Goal: Task Accomplishment & Management: Complete application form

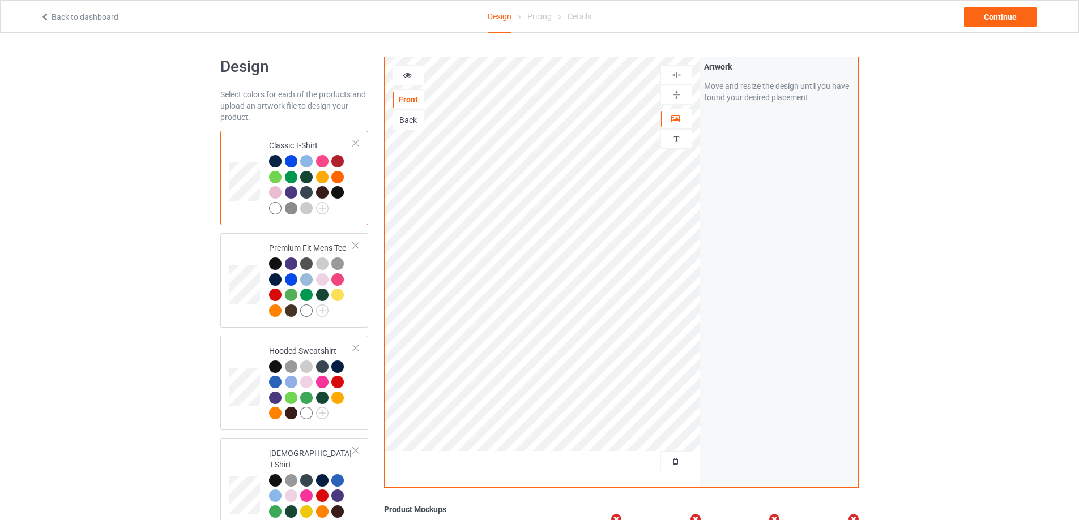
click at [668, 456] on div at bounding box center [676, 461] width 31 height 11
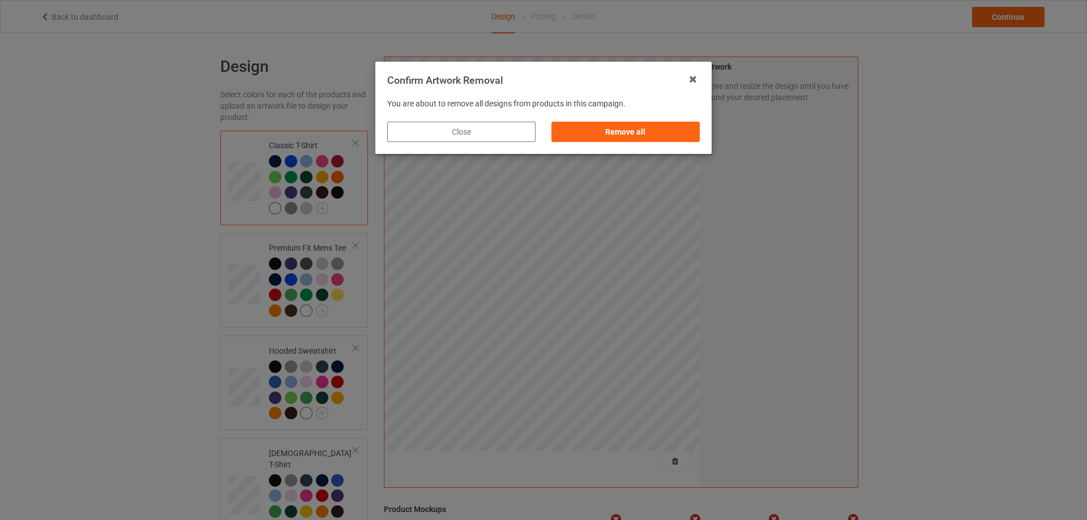
click at [664, 134] on div "Remove all" at bounding box center [626, 132] width 148 height 20
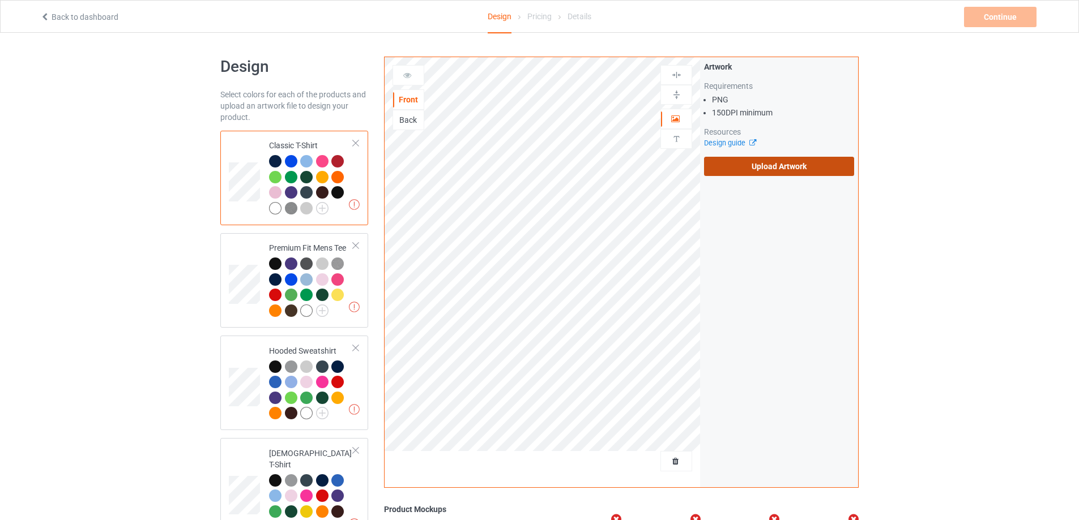
click at [741, 171] on label "Upload Artwork" at bounding box center [779, 166] width 150 height 19
click at [0, 0] on input "Upload Artwork" at bounding box center [0, 0] width 0 height 0
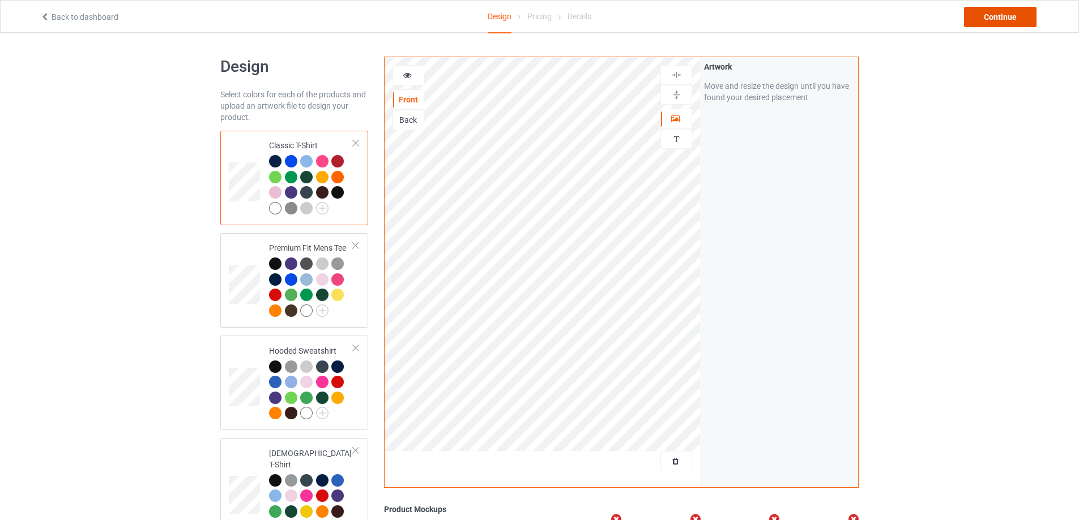
click at [970, 20] on div "Continue" at bounding box center [1000, 17] width 72 height 20
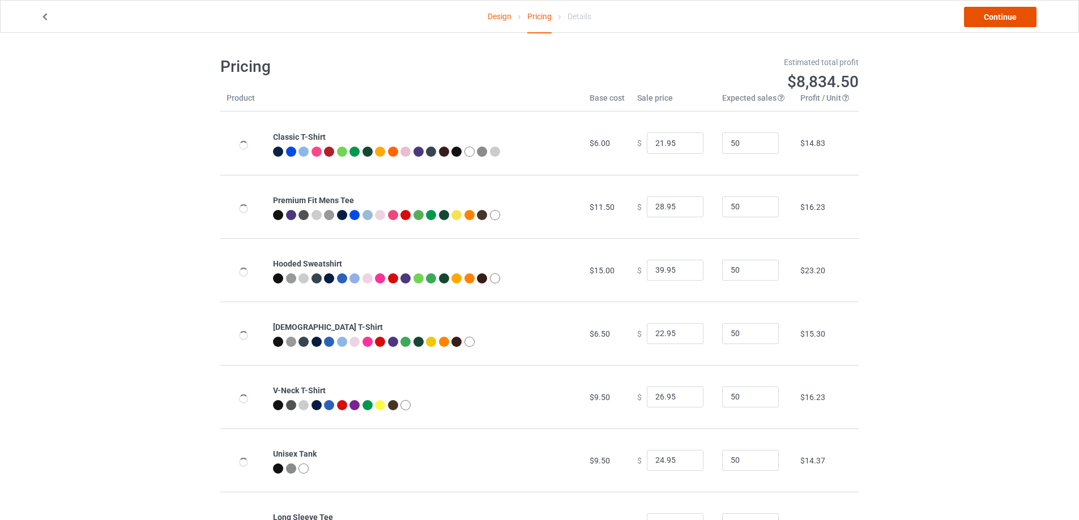
click at [971, 22] on link "Continue" at bounding box center [1000, 17] width 72 height 20
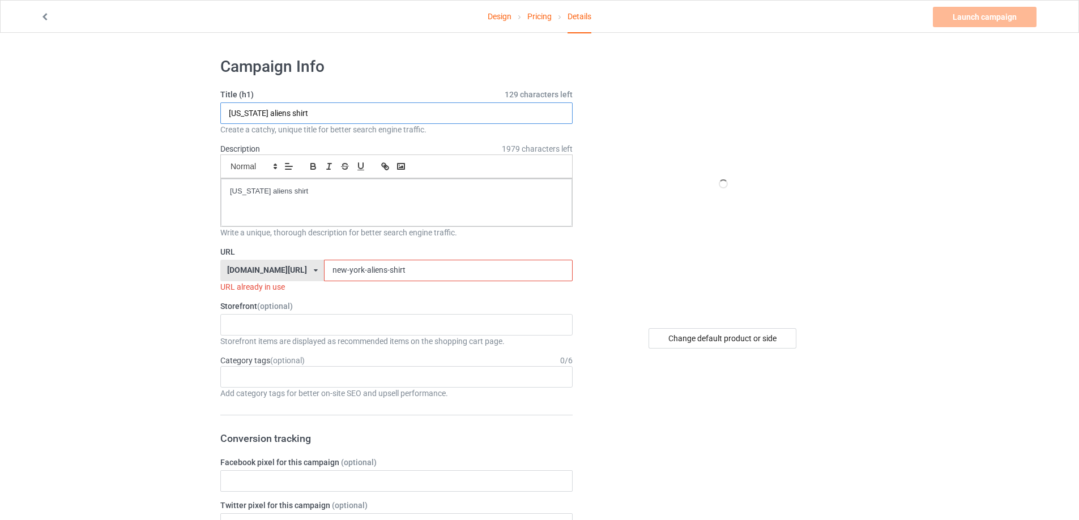
paste input "Real Estate Atlas planet Earth graphic"
type input "Real Estate Atlas planet Earth graphic shirt"
drag, startPoint x: 336, startPoint y: 204, endPoint x: 220, endPoint y: 222, distance: 116.9
drag, startPoint x: 150, startPoint y: 272, endPoint x: 254, endPoint y: 230, distance: 111.8
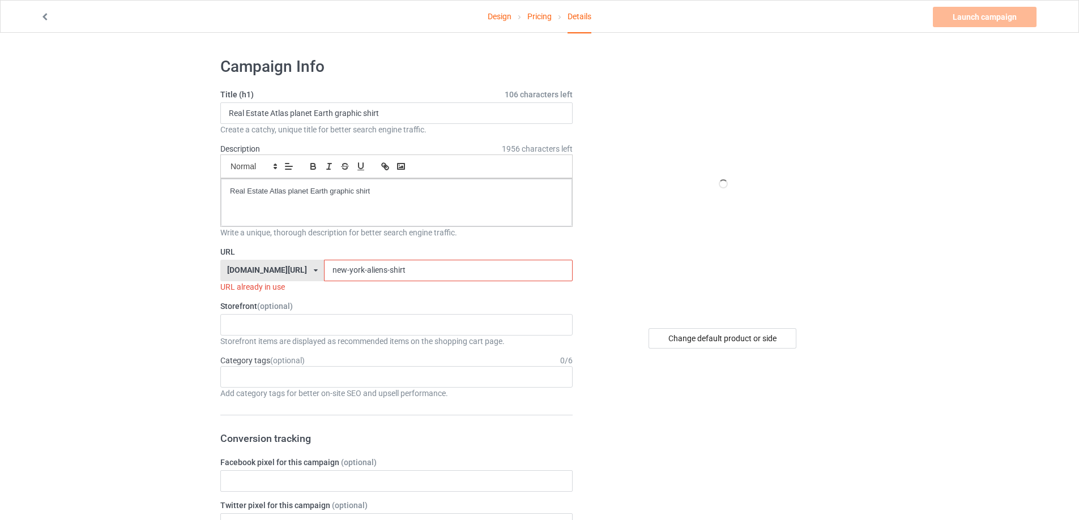
paste input "real-estate-atlas-planet-earth-graphic"
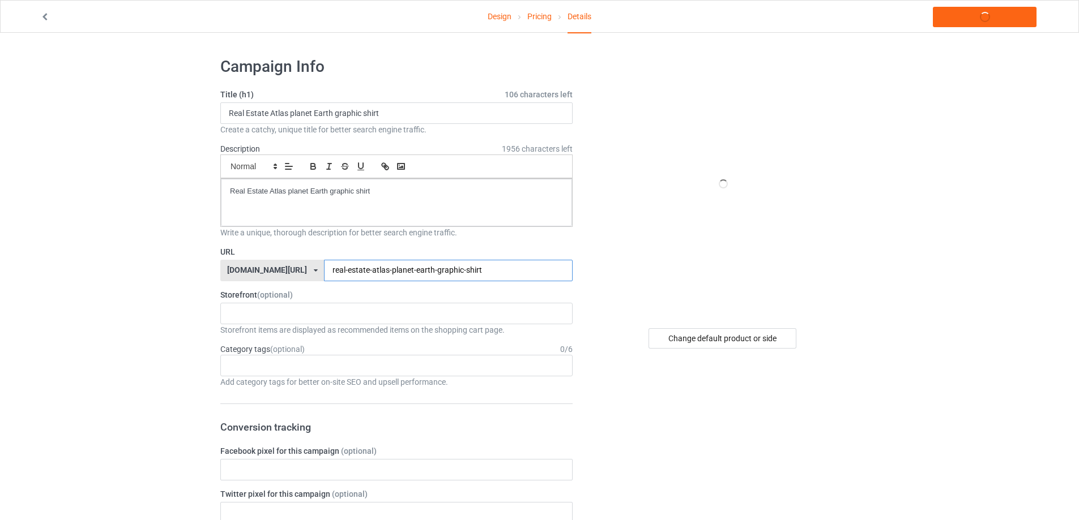
type input "real-estate-atlas-planet-earth-graphic-shirt"
drag, startPoint x: 392, startPoint y: 190, endPoint x: 104, endPoint y: 189, distance: 287.7
copy p "Real Estate Atlas planet Earth graphic shirt"
click at [949, 17] on link "Launch campaign" at bounding box center [985, 17] width 104 height 20
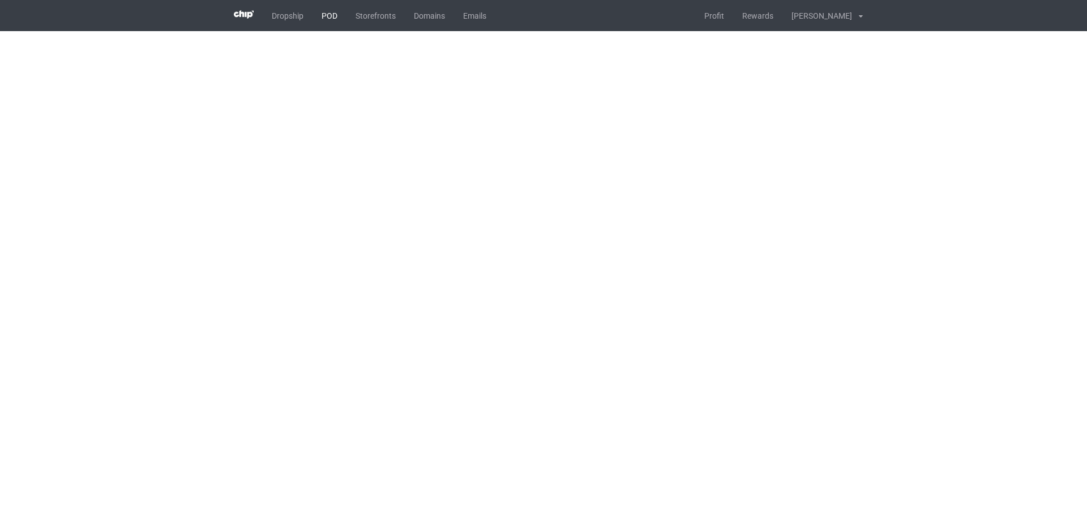
click at [324, 15] on link "POD" at bounding box center [330, 15] width 34 height 31
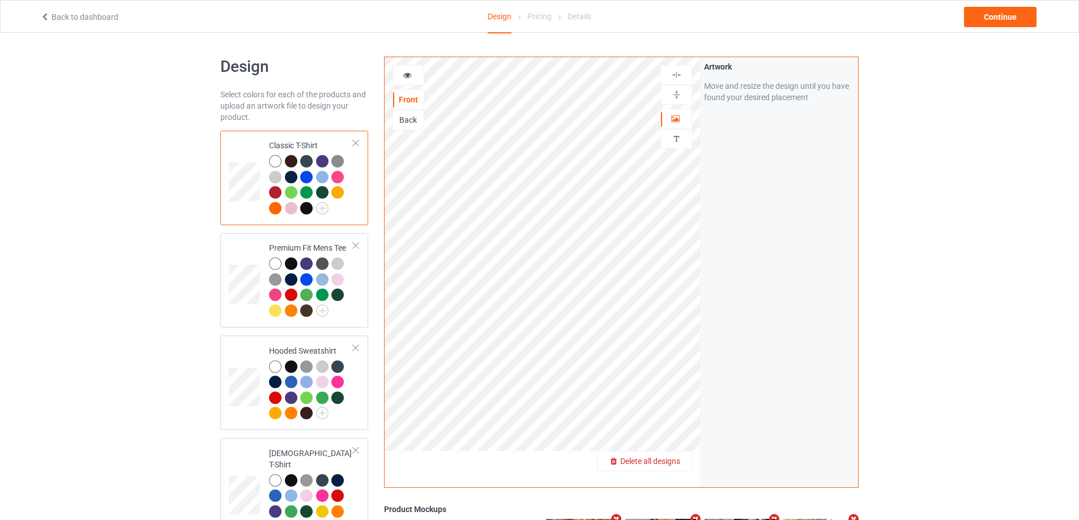
click at [678, 464] on span "Delete all designs" at bounding box center [650, 461] width 60 height 9
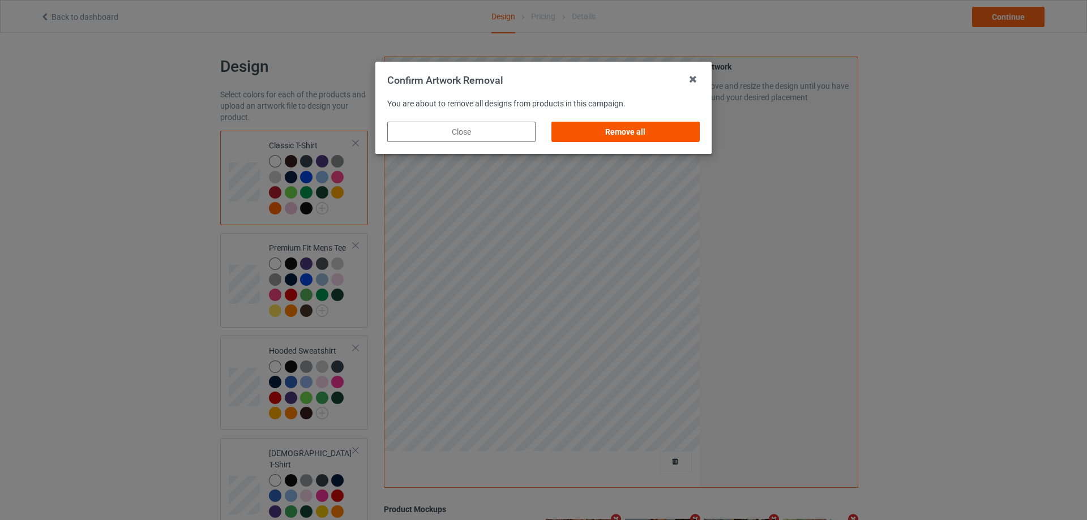
click at [668, 134] on div "Remove all" at bounding box center [626, 132] width 148 height 20
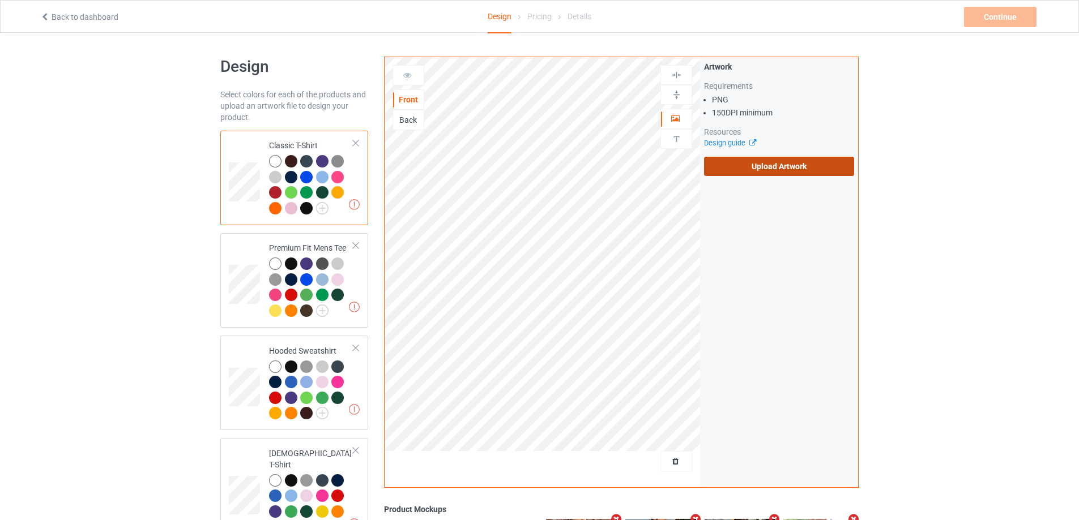
click at [776, 168] on label "Upload Artwork" at bounding box center [779, 166] width 150 height 19
click at [0, 0] on input "Upload Artwork" at bounding box center [0, 0] width 0 height 0
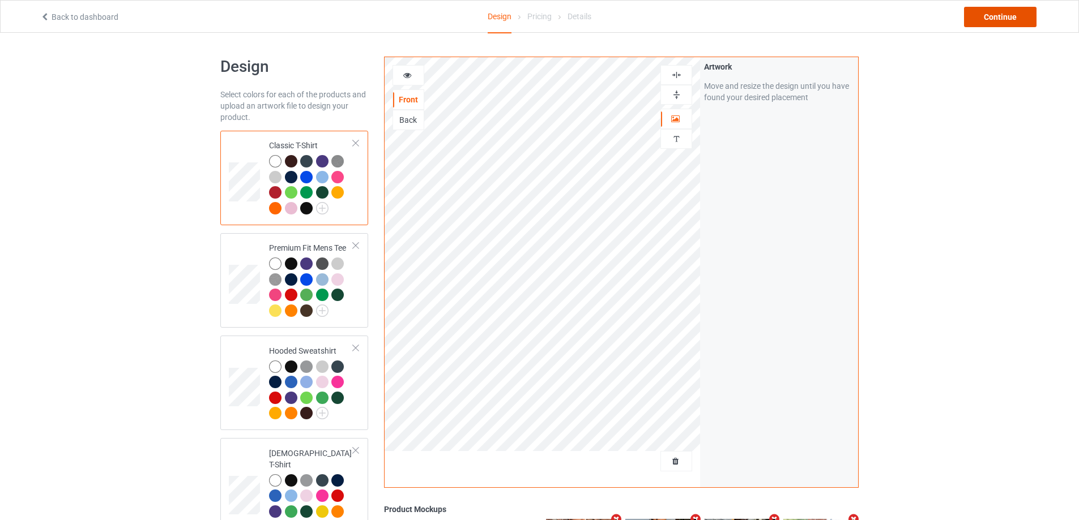
click at [980, 9] on div "Continue" at bounding box center [1000, 17] width 72 height 20
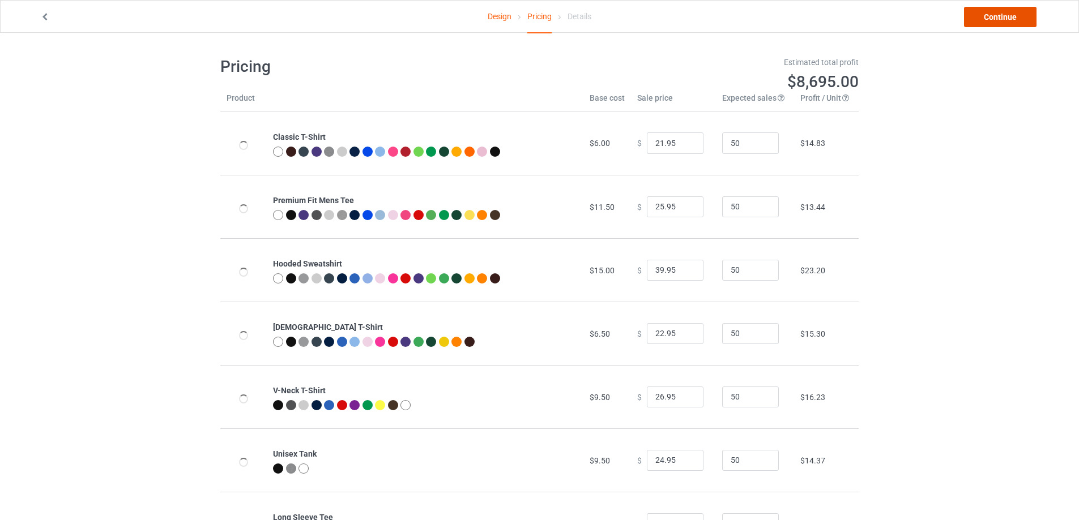
click at [980, 9] on link "Continue" at bounding box center [1000, 17] width 72 height 20
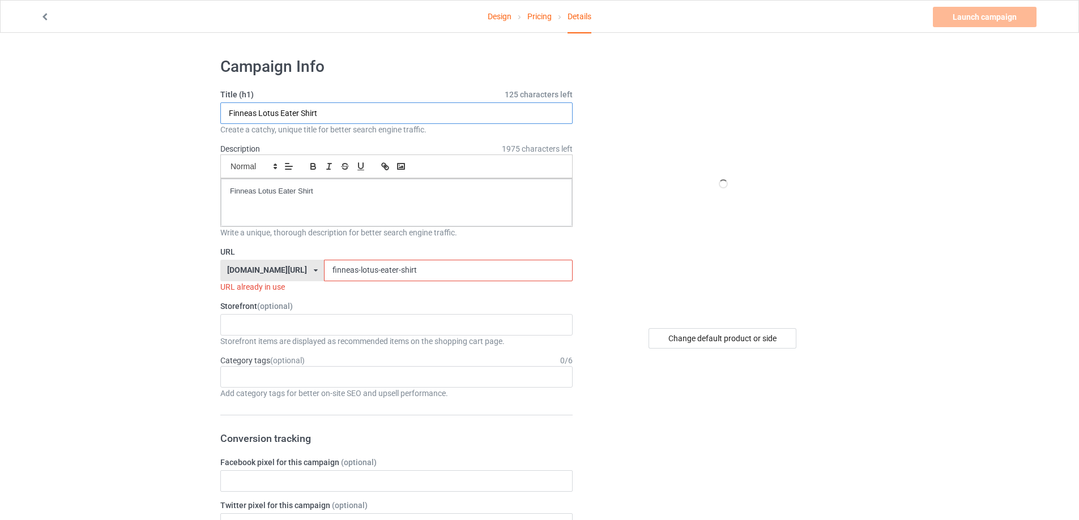
paste input "Louis Tomlinson how did i get here s"
type input "Louis Tomlinson how did i get here shirt"
drag, startPoint x: 321, startPoint y: 202, endPoint x: 140, endPoint y: 202, distance: 180.1
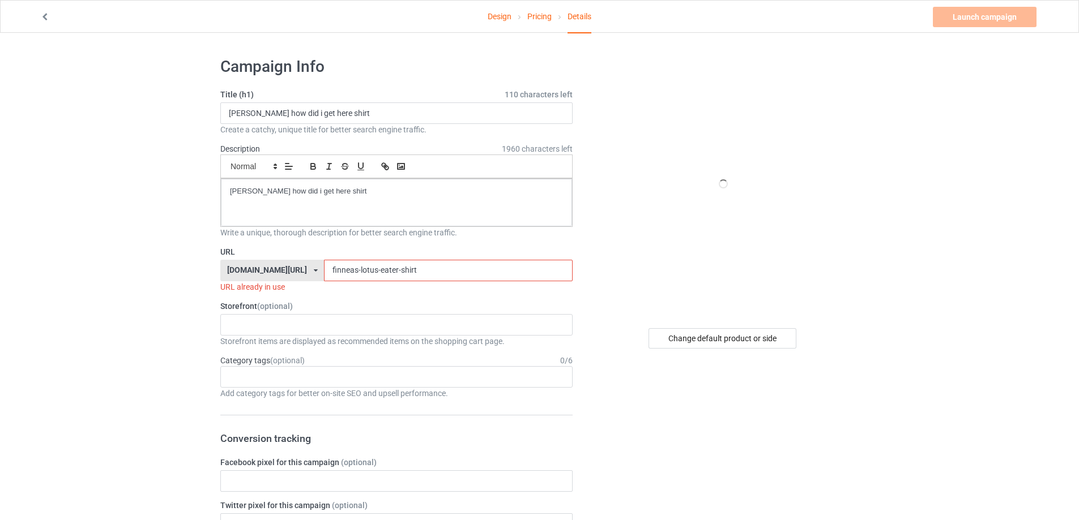
click at [263, 268] on div "teechip.com/ teetrendus.com/ teechip.com/ 5cd2f964b197f721e1cad219 587d0d41cee3…" at bounding box center [396, 271] width 352 height 22
paste input "louis-tomlinson-how-did-i-get-here"
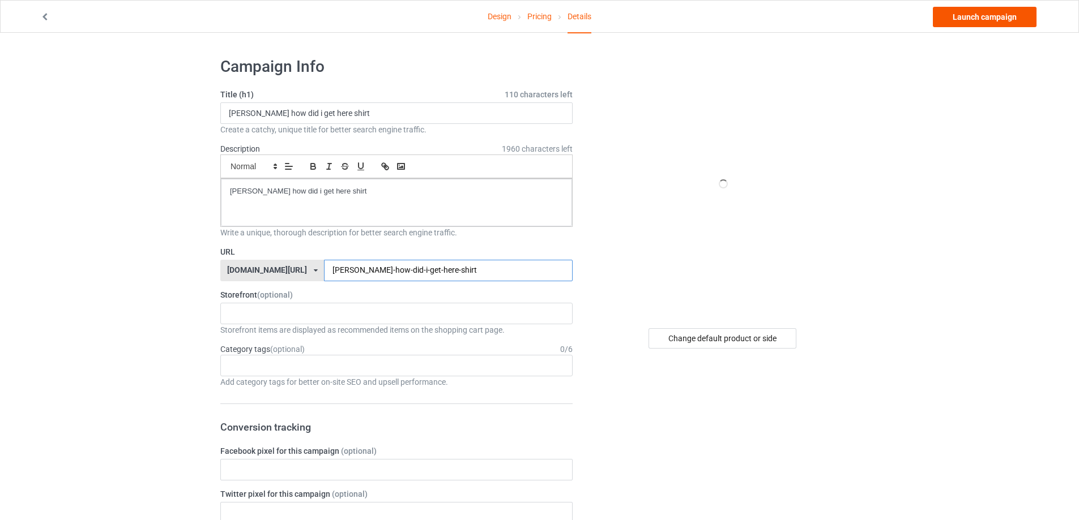
type input "louis-tomlinson-how-did-i-get-here-shirt"
click at [981, 12] on link "Launch campaign" at bounding box center [985, 17] width 104 height 20
